Goal: Task Accomplishment & Management: Manage account settings

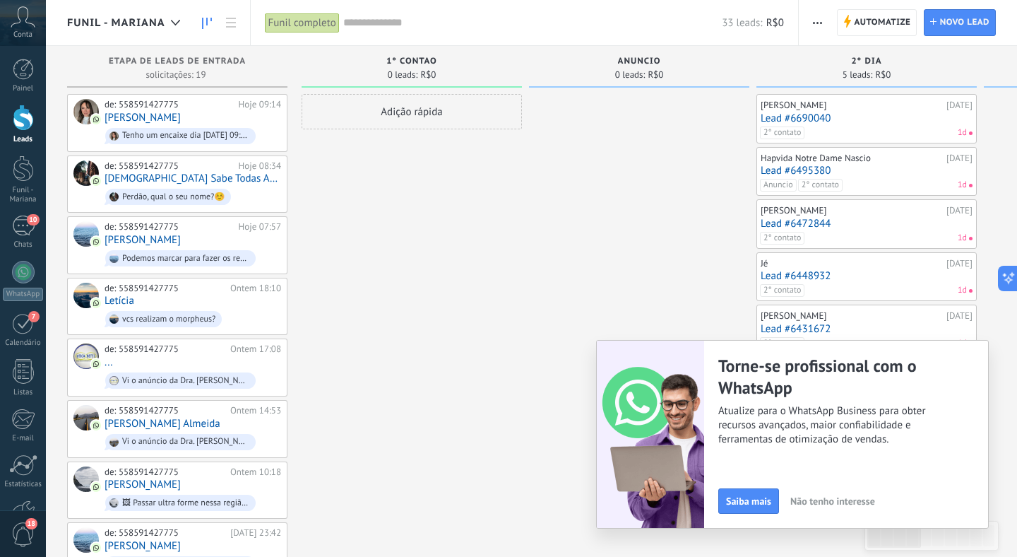
click at [821, 505] on span "Não tenho interesse" at bounding box center [832, 501] width 85 height 10
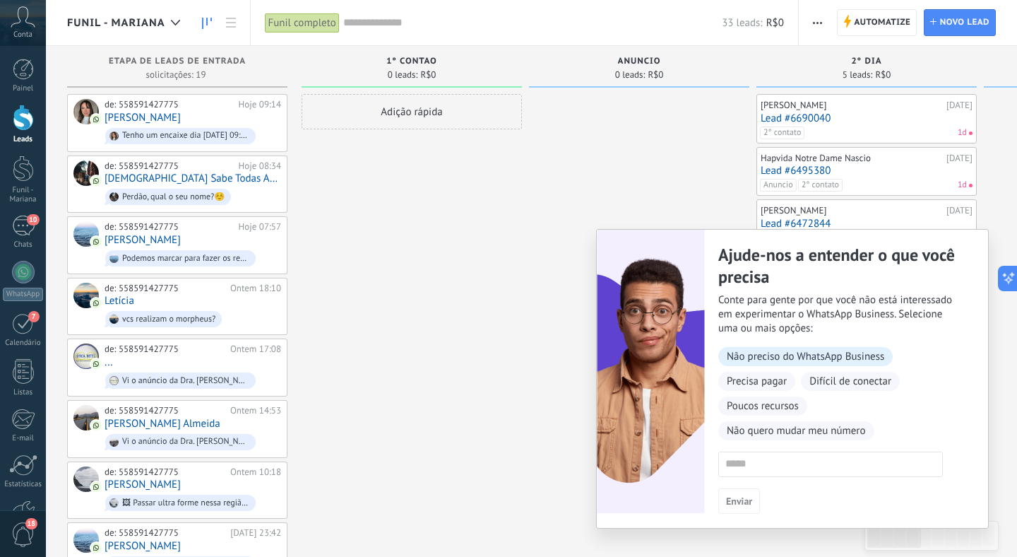
click at [774, 357] on span "Não preciso do WhatsApp Business" at bounding box center [805, 356] width 174 height 19
click at [744, 504] on span "Enviar" at bounding box center [739, 501] width 26 height 10
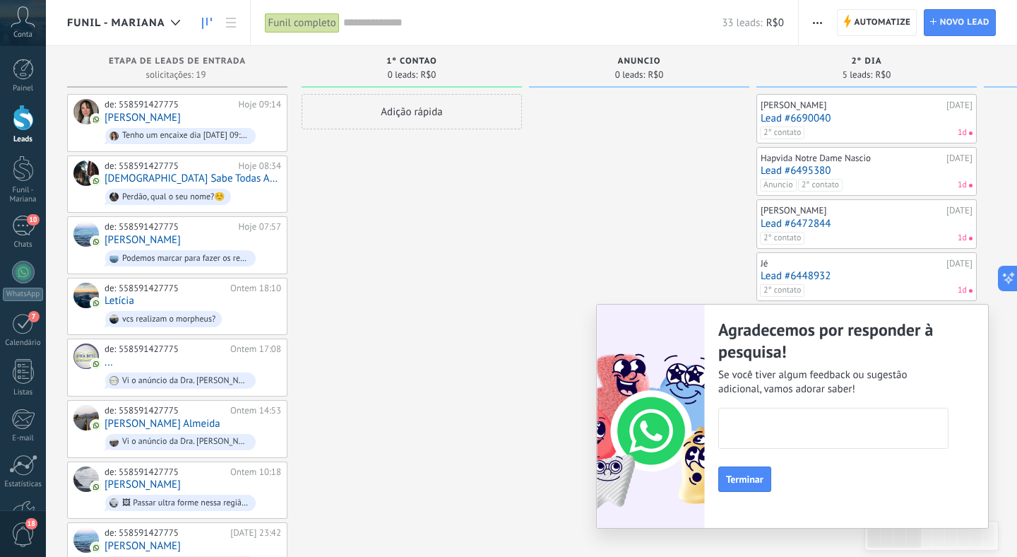
click at [743, 438] on textarea at bounding box center [832, 428] width 226 height 40
type textarea "*"
click at [733, 487] on button "Terminar" at bounding box center [744, 478] width 53 height 25
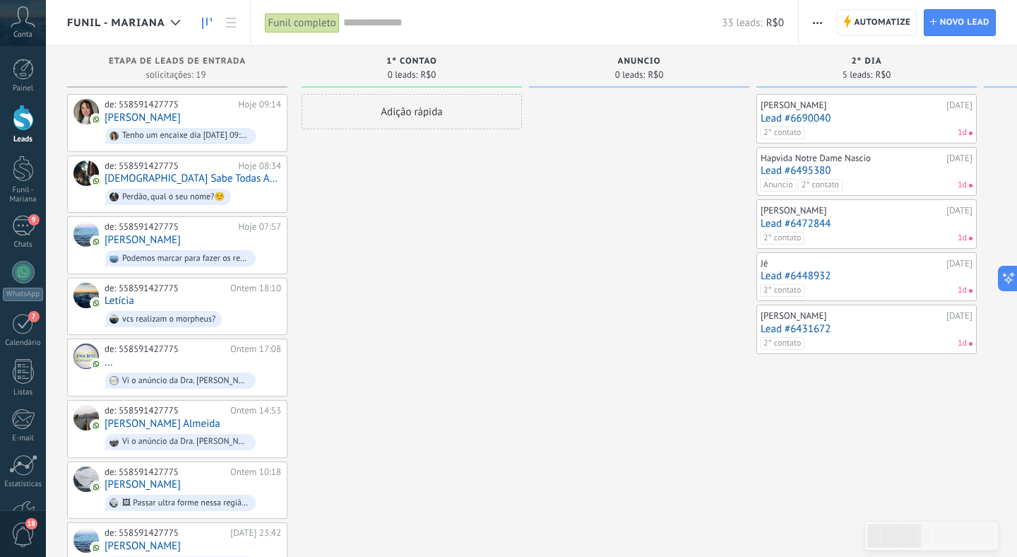
click at [884, 328] on link "Lead #6431672" at bounding box center [867, 329] width 212 height 12
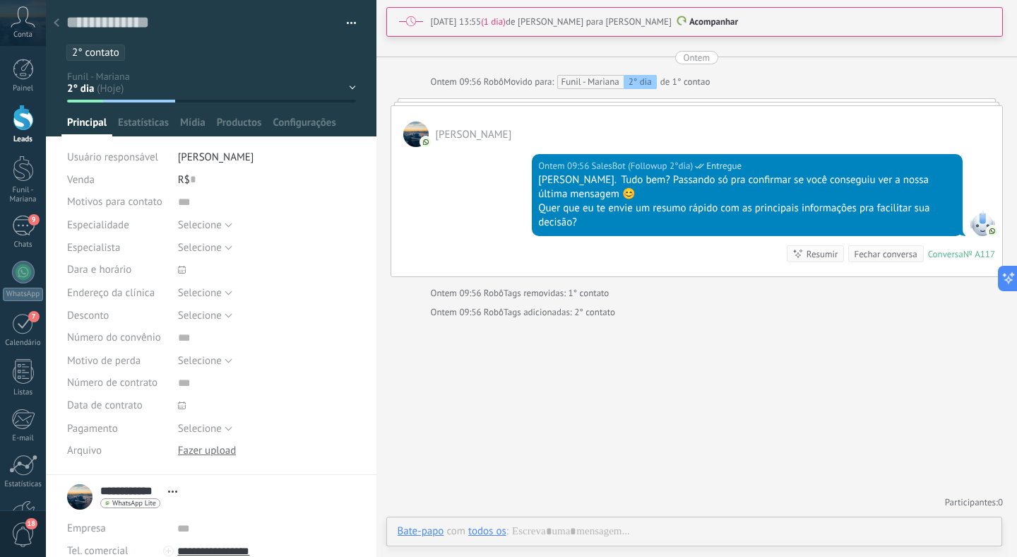
scroll to position [1468, 0]
